Goal: Navigation & Orientation: Understand site structure

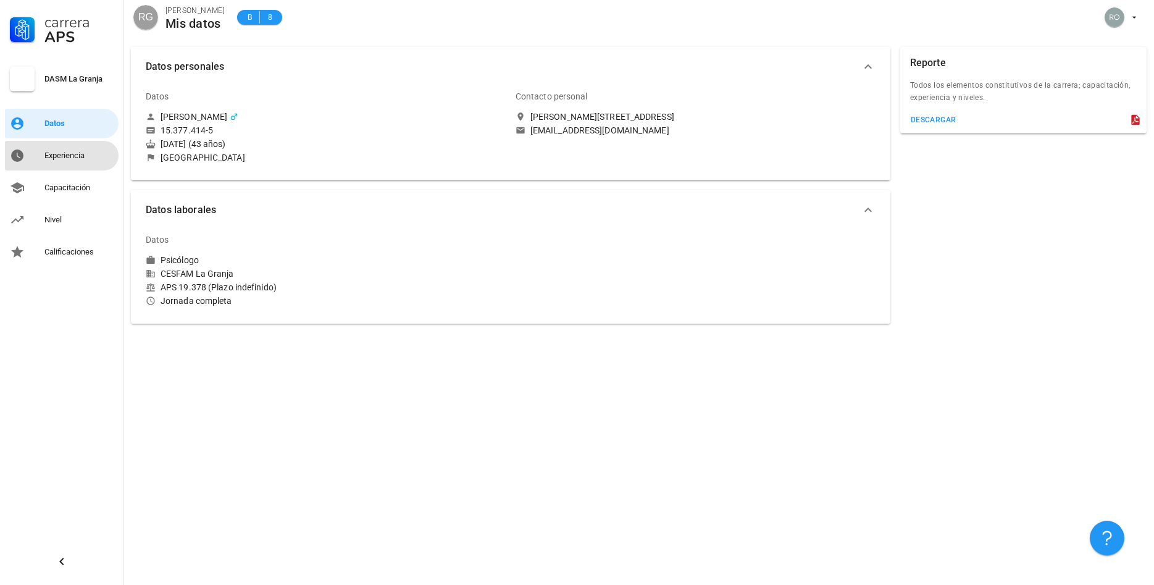
click at [81, 153] on div "Experiencia" at bounding box center [78, 156] width 69 height 10
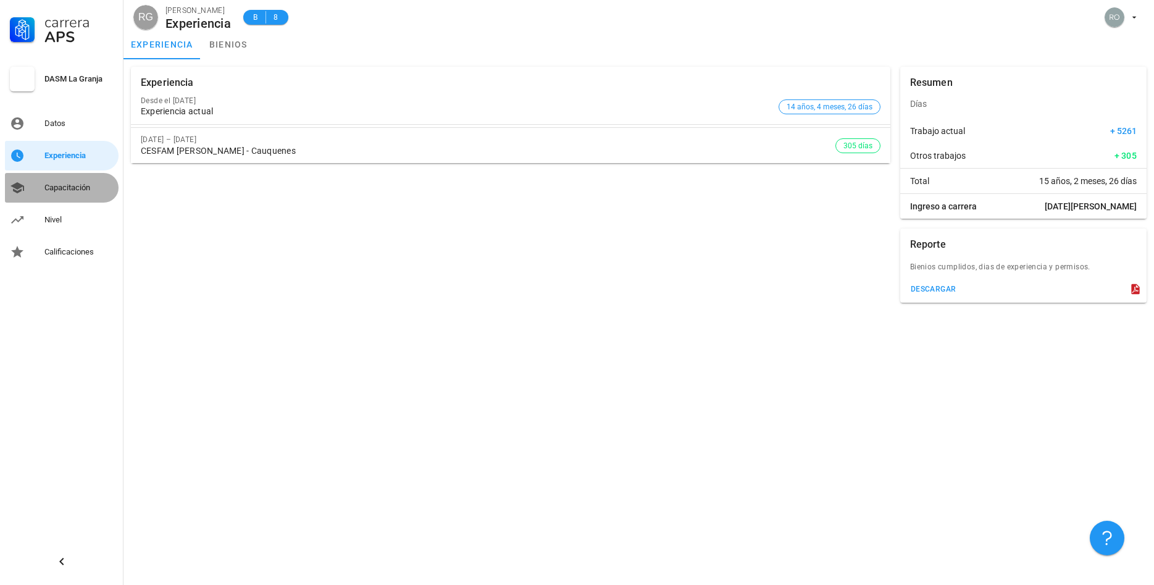
click at [59, 193] on div "Capacitación" at bounding box center [78, 188] width 69 height 20
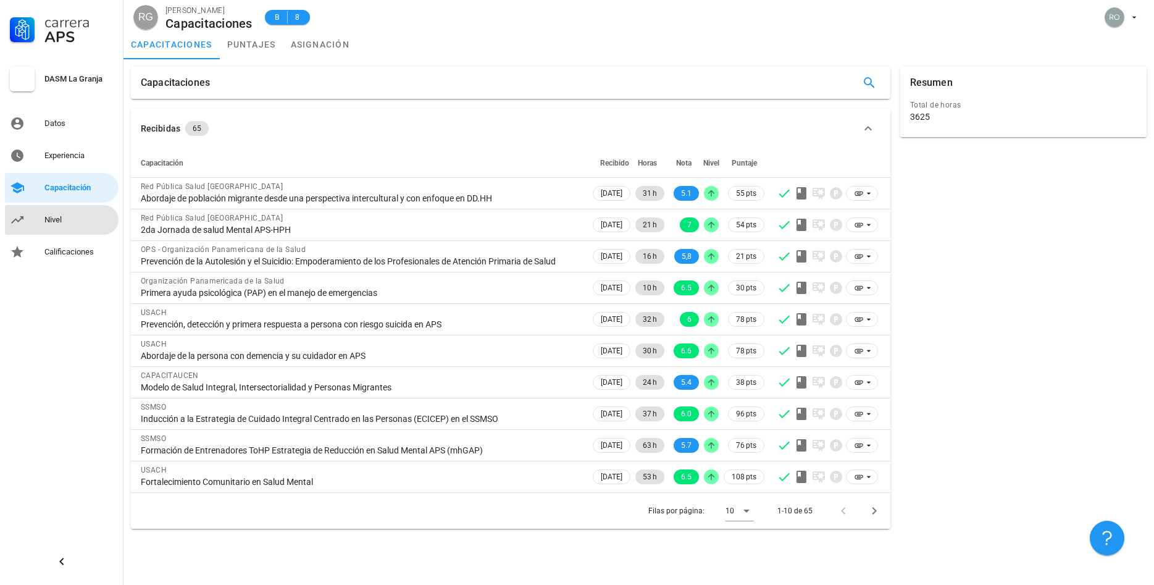
click at [63, 220] on div "Nivel" at bounding box center [78, 220] width 69 height 10
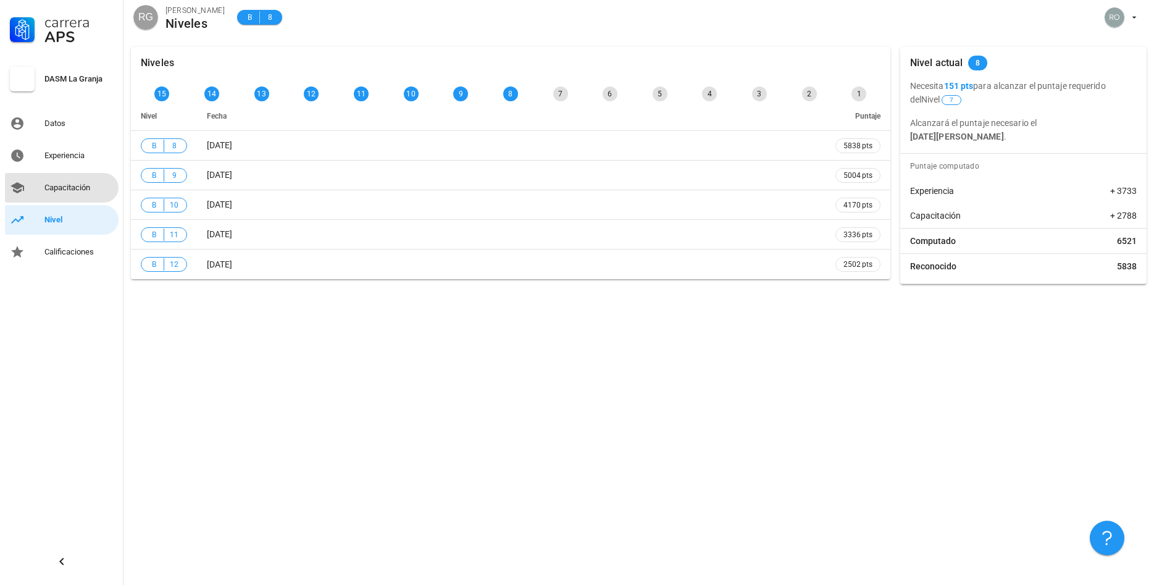
click at [67, 192] on div "Capacitación" at bounding box center [78, 188] width 69 height 10
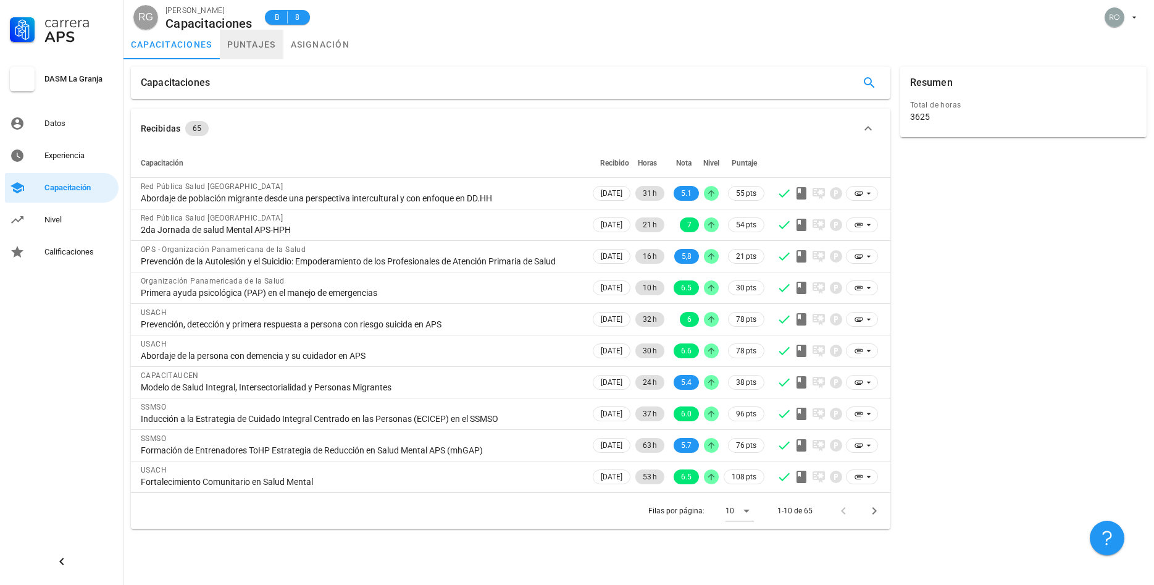
click at [247, 40] on link "puntajes" at bounding box center [252, 45] width 64 height 30
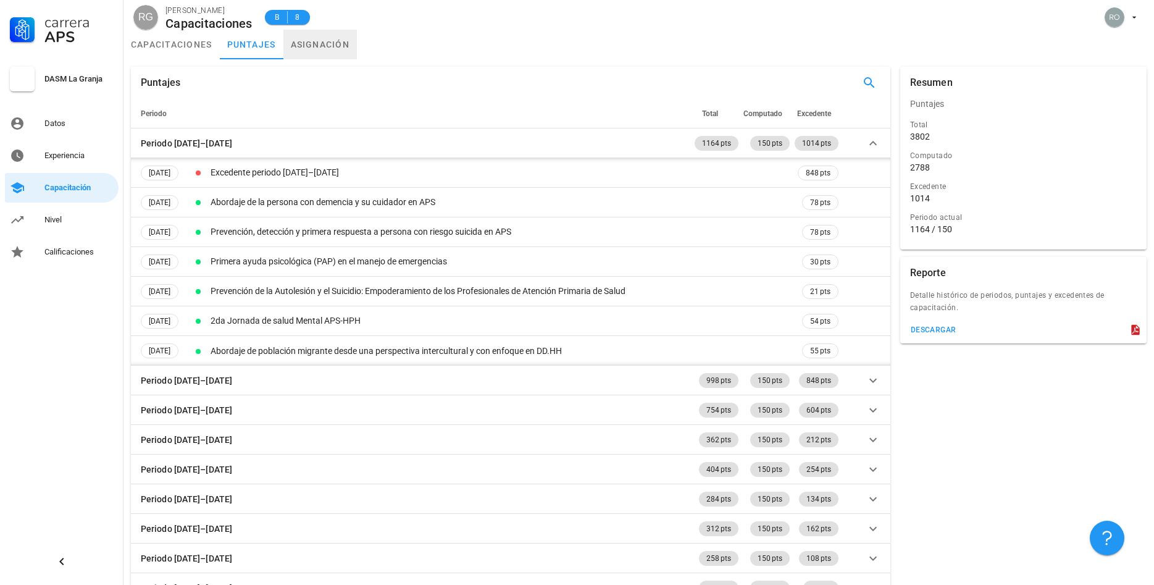
click at [309, 45] on link "asignación" at bounding box center [320, 45] width 74 height 30
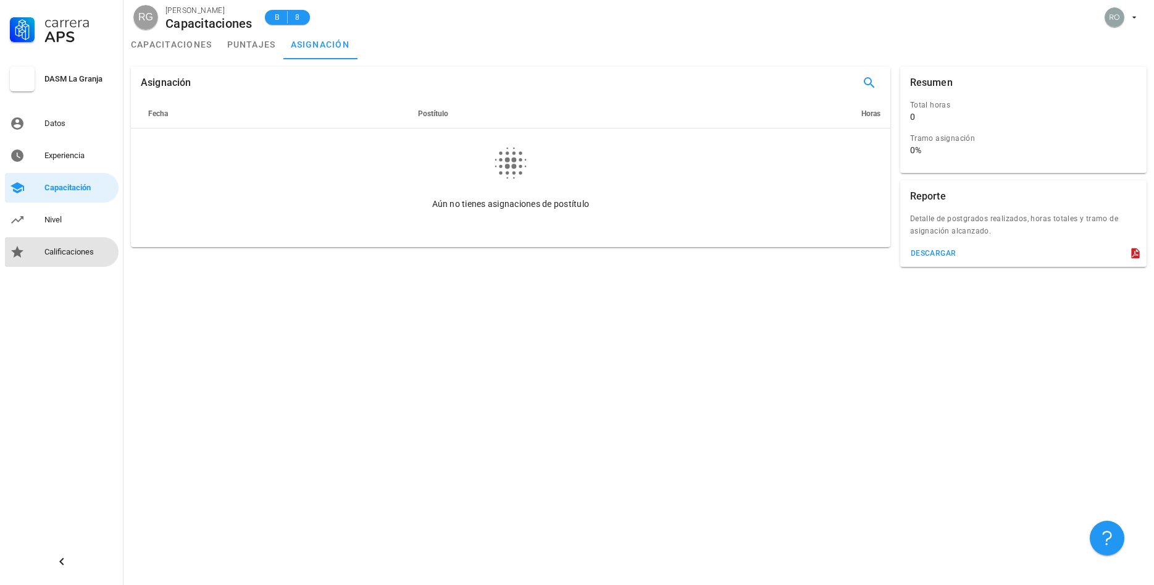
click at [61, 252] on div "Calificaciones" at bounding box center [78, 252] width 69 height 10
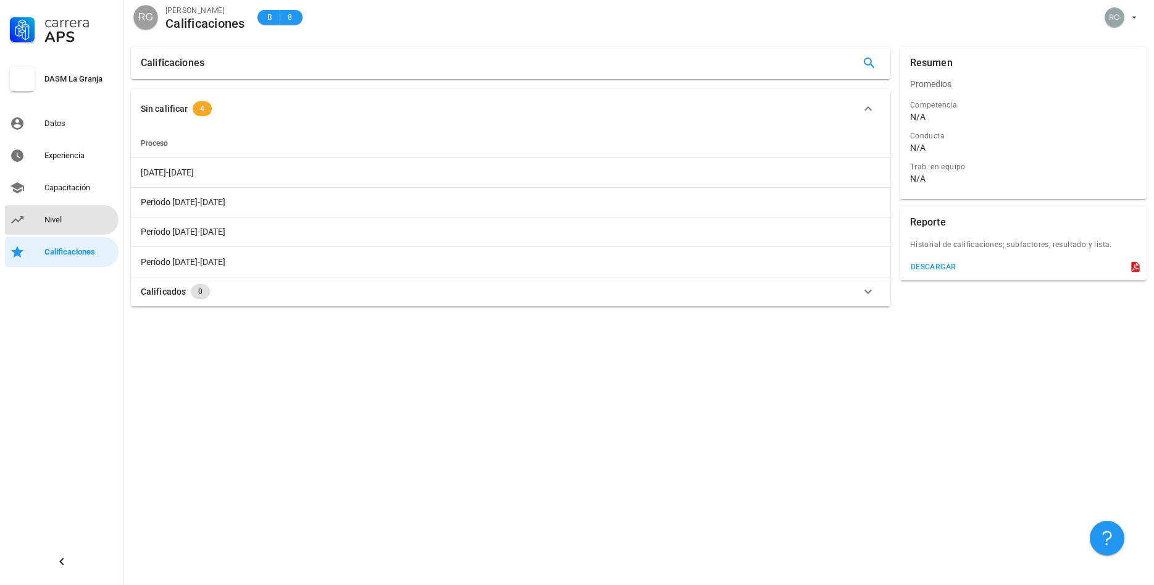
click at [59, 222] on div "Nivel" at bounding box center [78, 220] width 69 height 10
